Goal: Find specific page/section

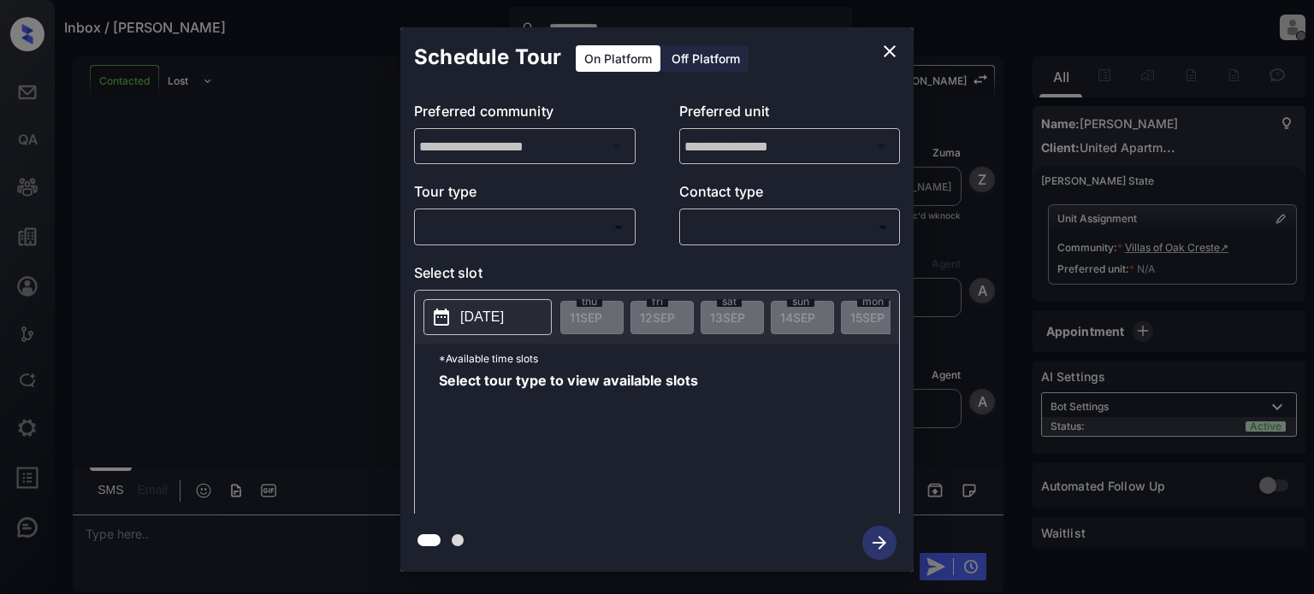
scroll to position [1026, 0]
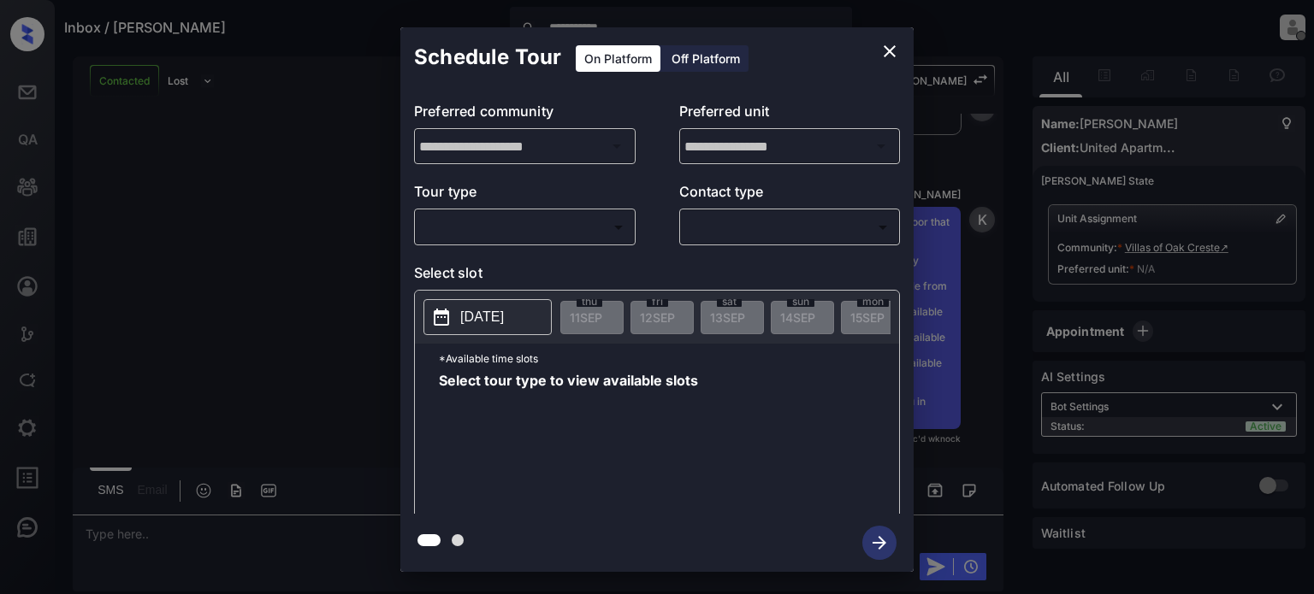
click at [888, 54] on icon "close" at bounding box center [889, 51] width 12 height 12
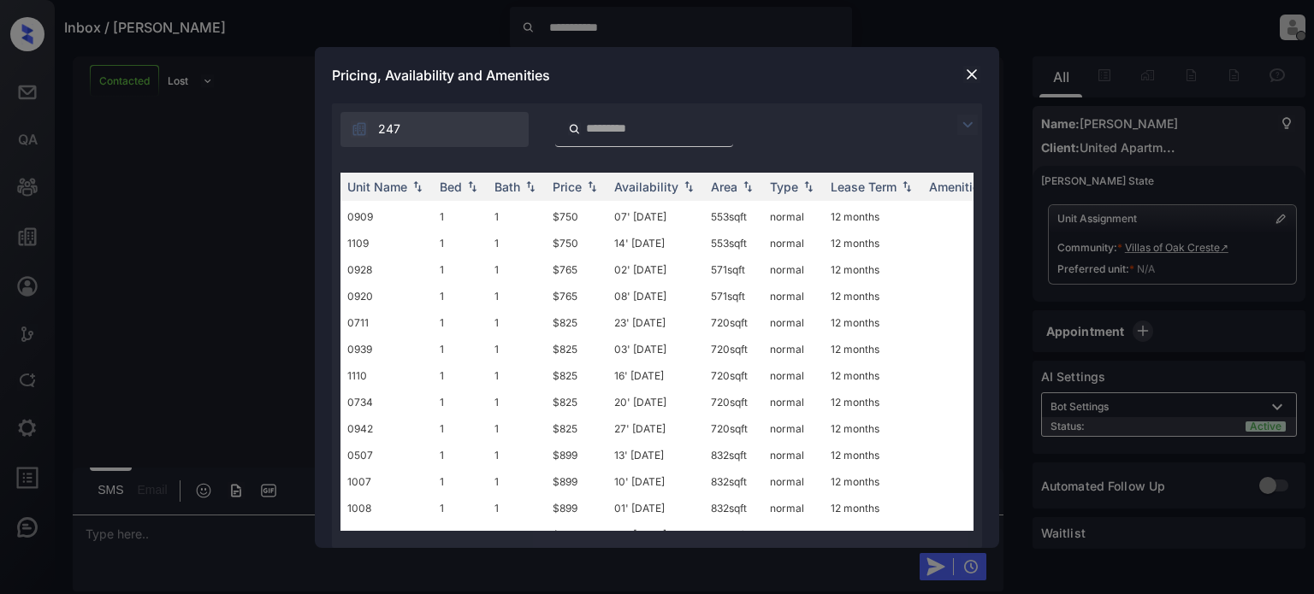
scroll to position [423, 0]
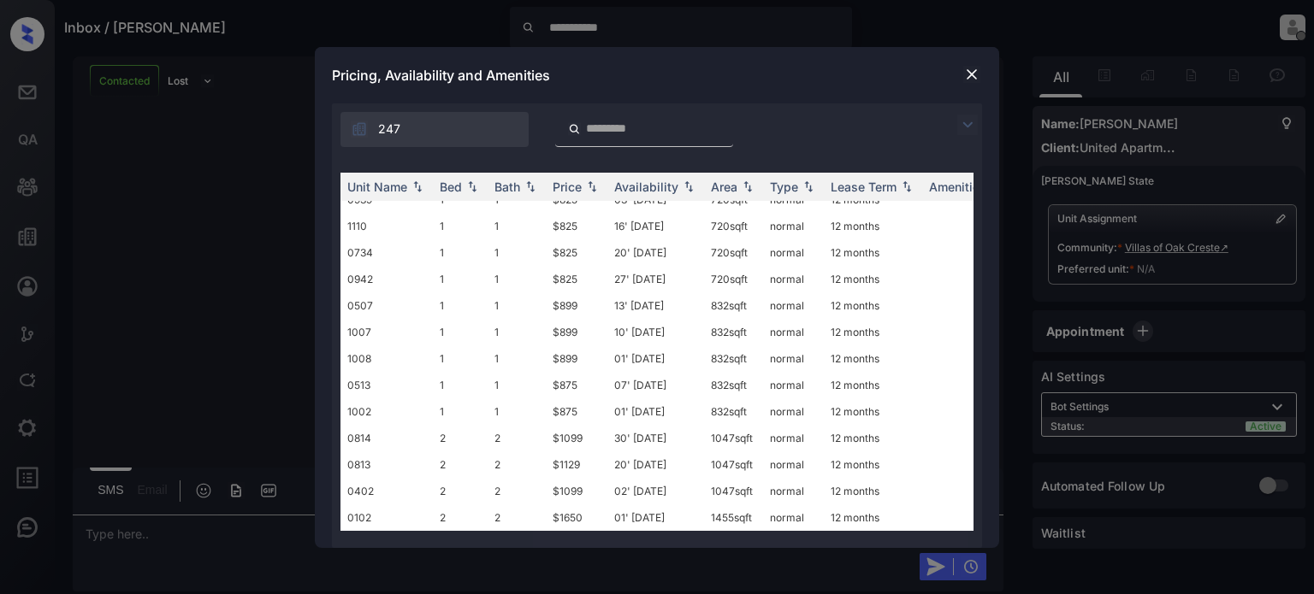
click at [973, 74] on img at bounding box center [971, 74] width 17 height 17
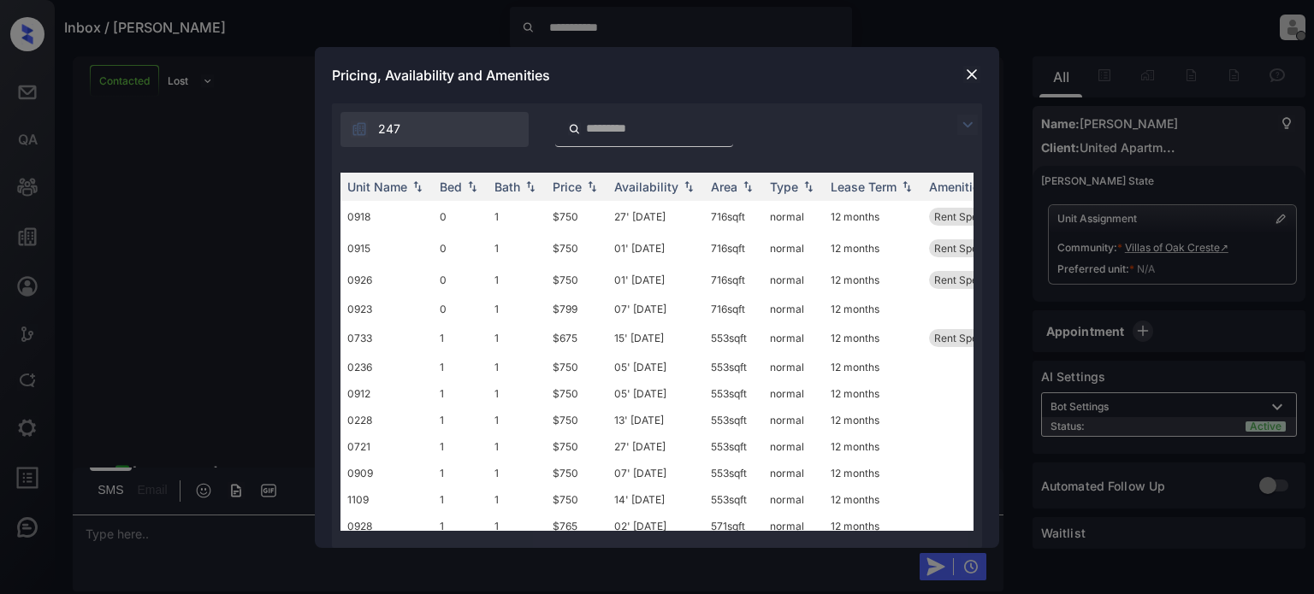
click at [434, 129] on div "247" at bounding box center [434, 129] width 188 height 35
click at [359, 213] on td "0918" at bounding box center [386, 217] width 92 height 32
click at [361, 127] on img at bounding box center [359, 129] width 17 height 17
click at [446, 132] on div "247" at bounding box center [434, 129] width 188 height 35
click at [972, 71] on img at bounding box center [971, 74] width 17 height 17
